Goal: Book appointment/travel/reservation

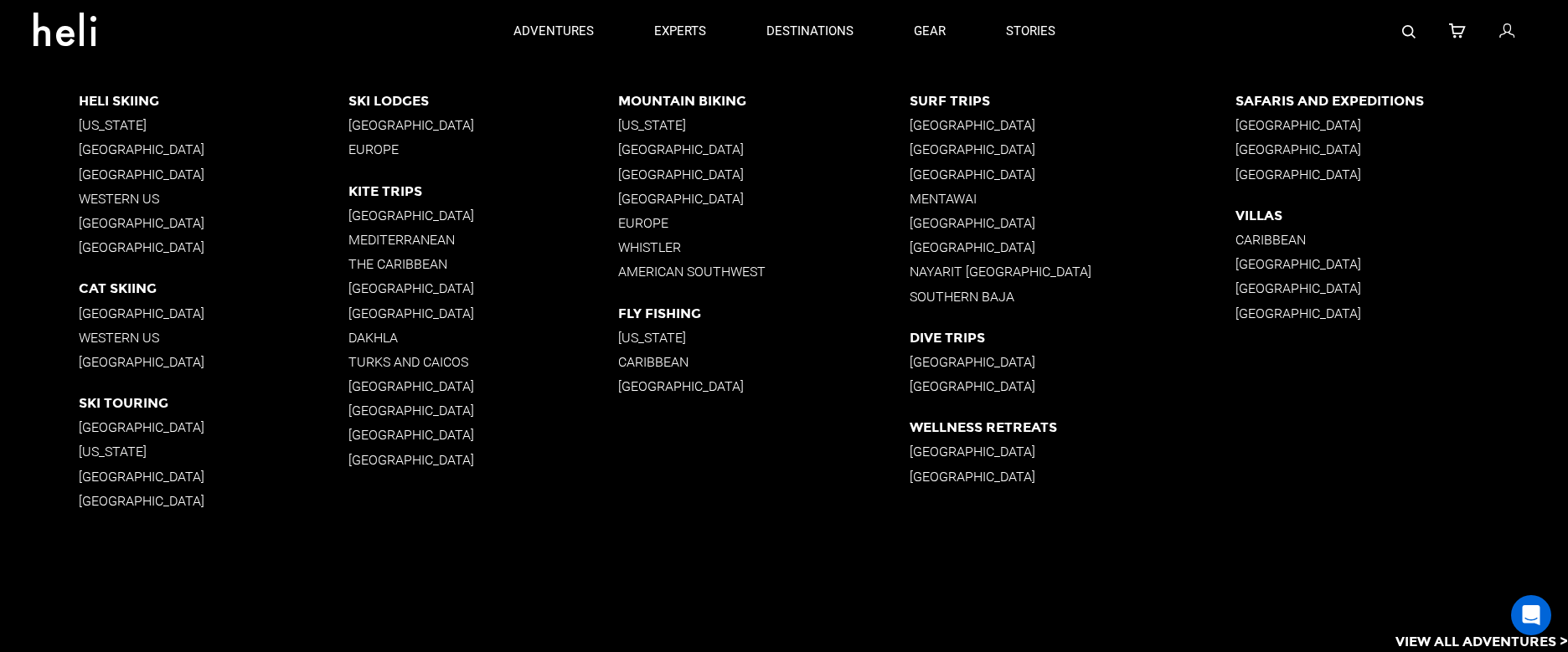
click at [108, 426] on p "[GEOGRAPHIC_DATA]" at bounding box center [213, 427] width 270 height 16
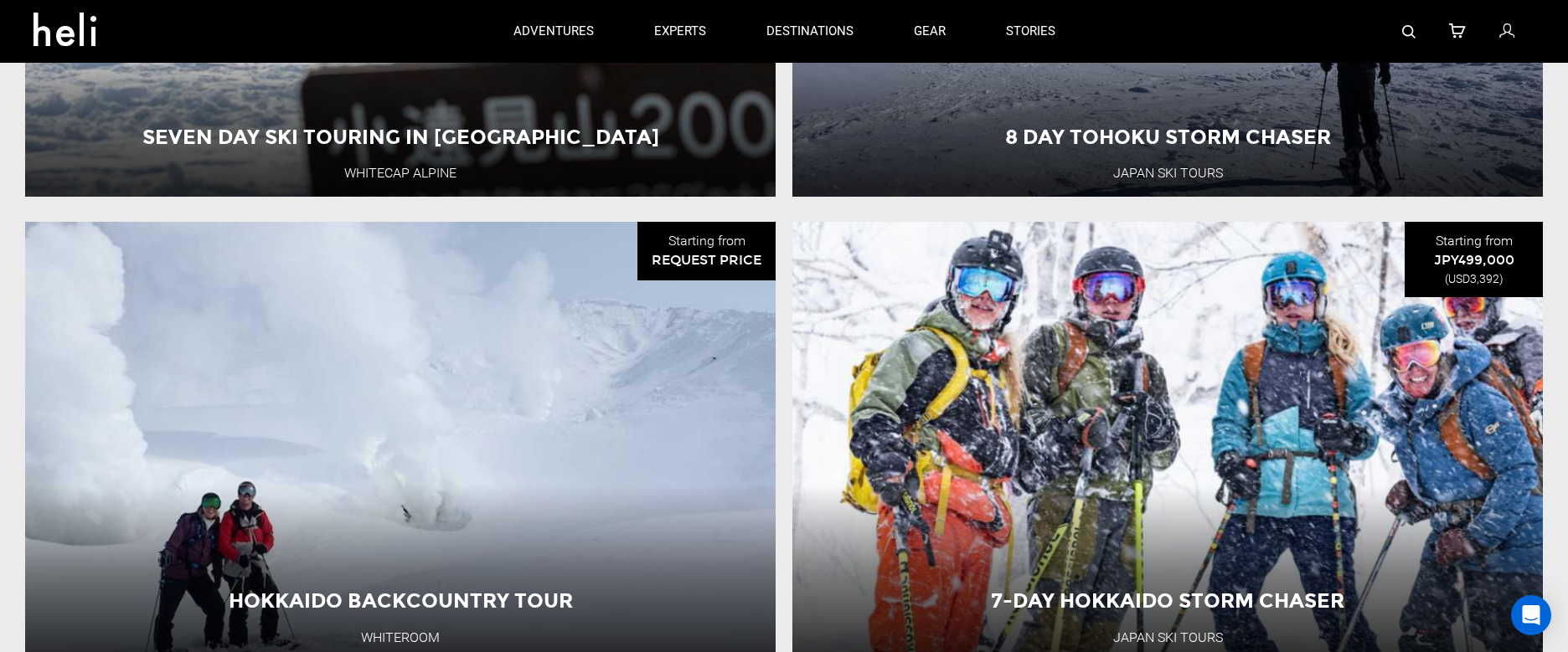
scroll to position [1691, 0]
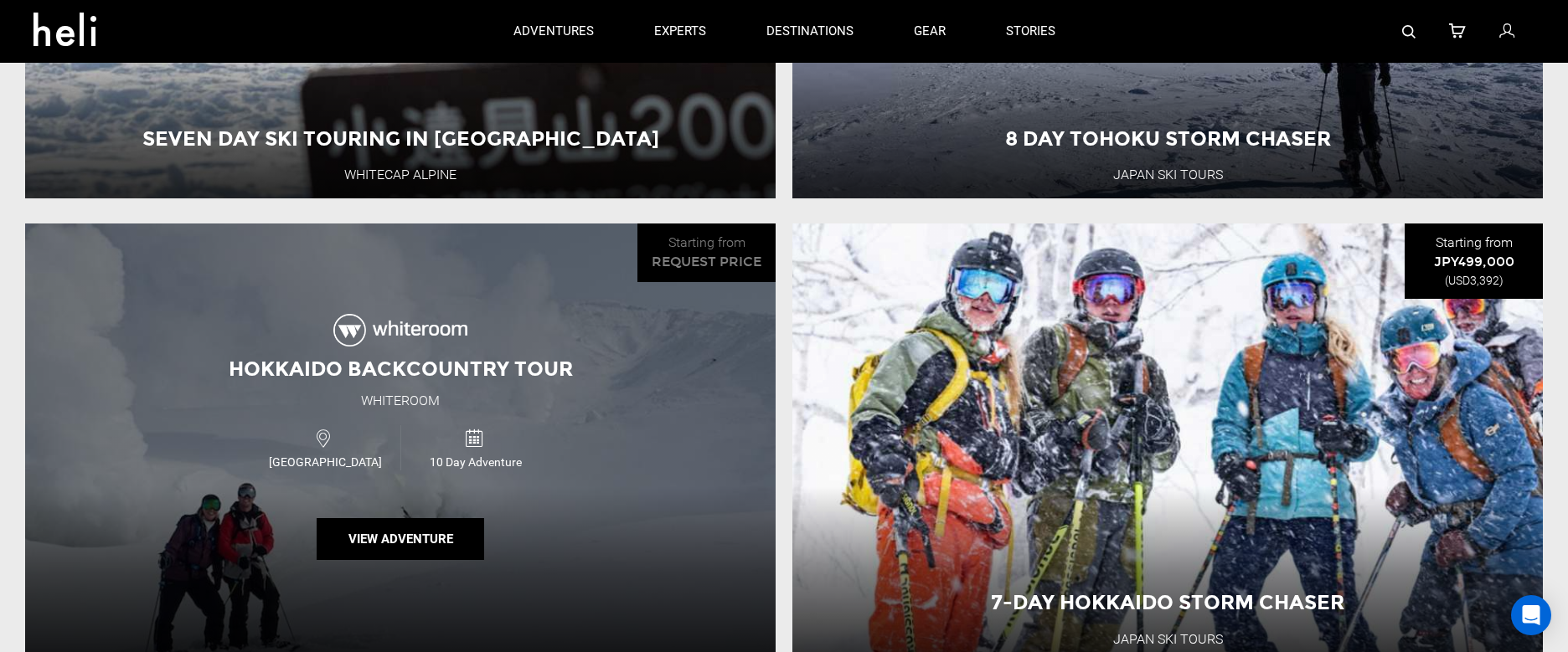
click at [444, 339] on img at bounding box center [401, 331] width 134 height 33
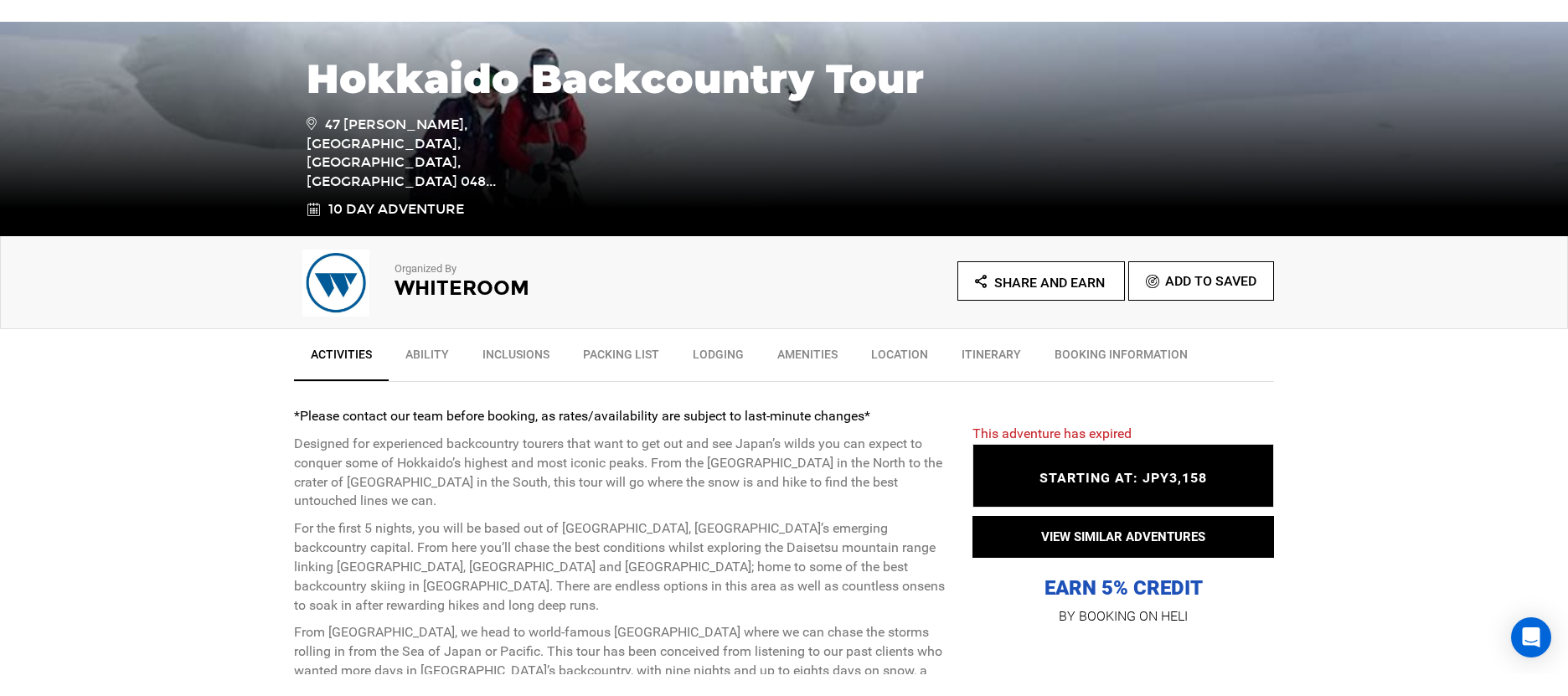
scroll to position [366, 0]
